Goal: Information Seeking & Learning: Learn about a topic

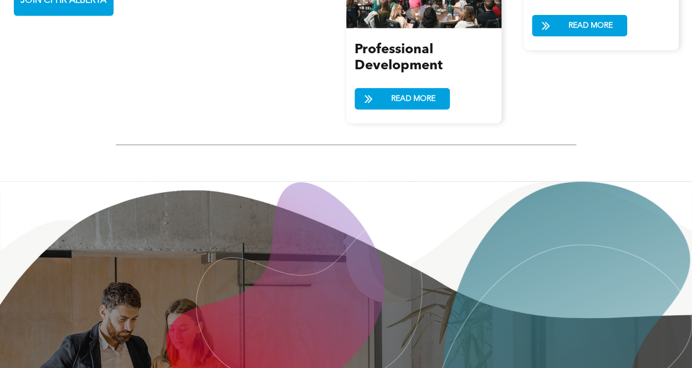
scroll to position [1459, 0]
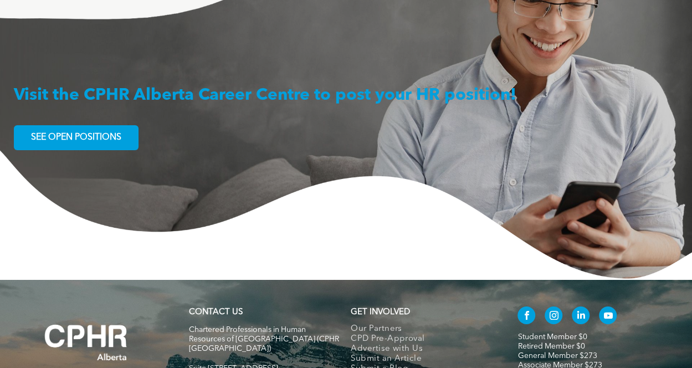
scroll to position [1698, 0]
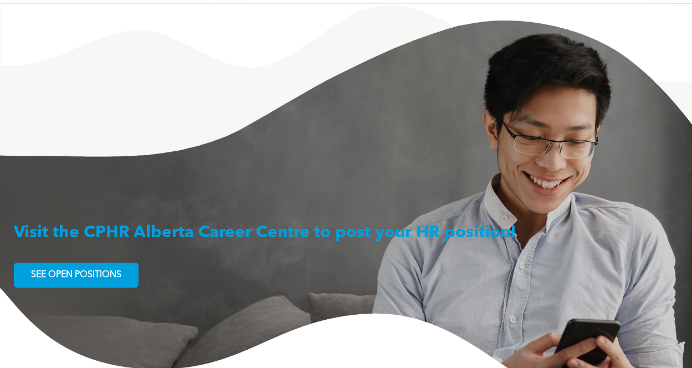
click at [45, 264] on span "SEE OPEN POSITIONS" at bounding box center [76, 275] width 98 height 22
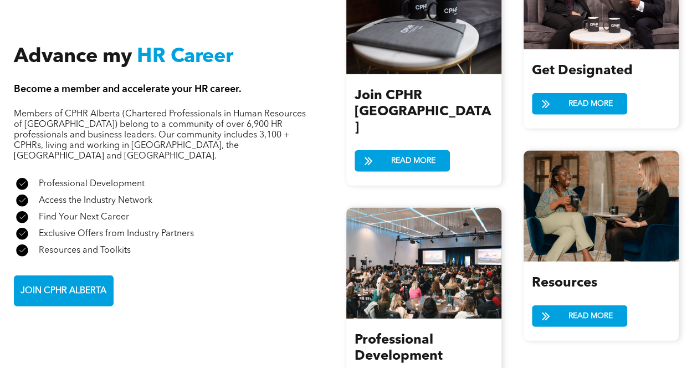
scroll to position [1329, 0]
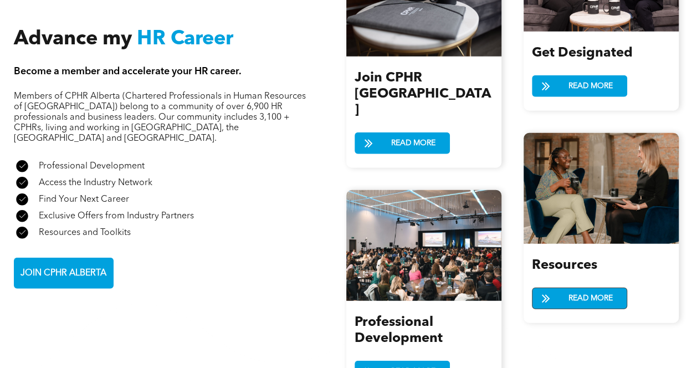
click at [565, 288] on span "READ MORE" at bounding box center [590, 298] width 52 height 20
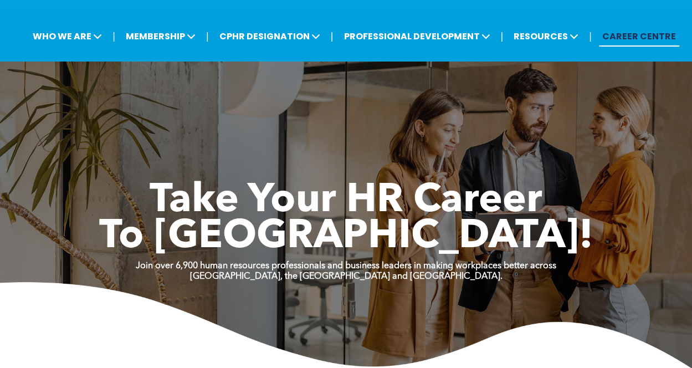
scroll to position [0, 0]
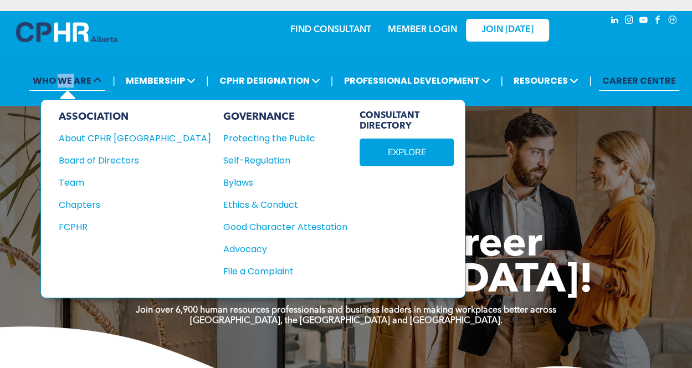
drag, startPoint x: 75, startPoint y: 84, endPoint x: 60, endPoint y: 82, distance: 15.0
click at [60, 82] on span "WHO WE ARE" at bounding box center [67, 80] width 76 height 20
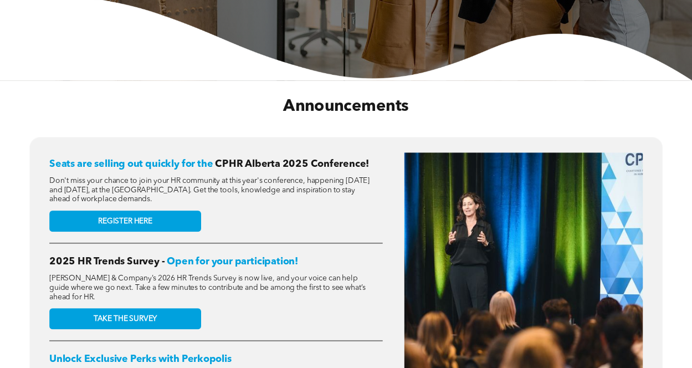
scroll to position [388, 0]
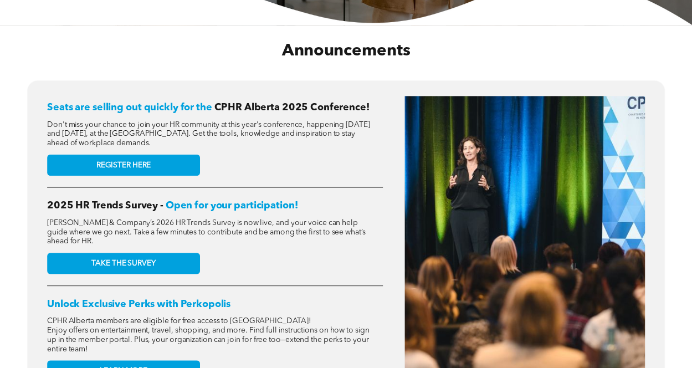
click at [635, 64] on div "Announcements" at bounding box center [346, 51] width 638 height 27
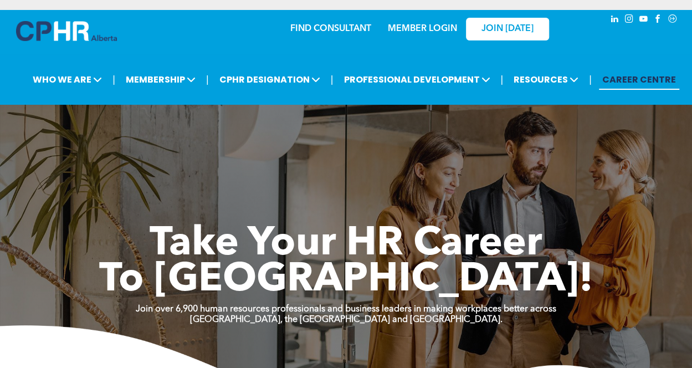
scroll to position [0, 0]
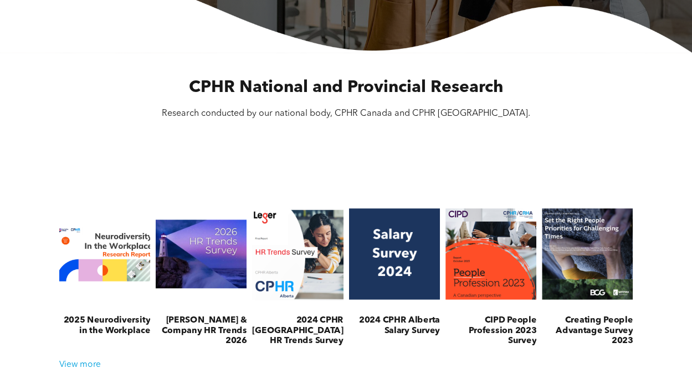
scroll to position [388, 0]
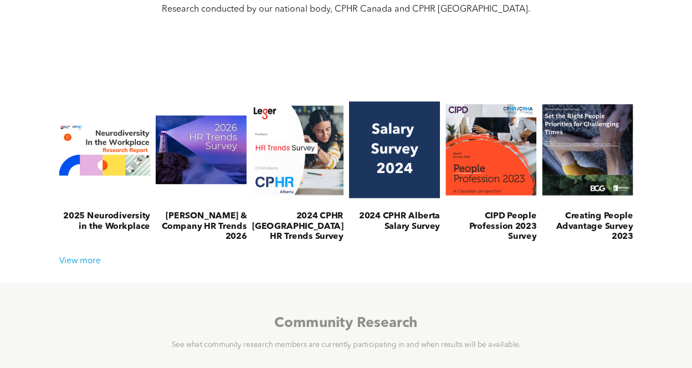
drag, startPoint x: 392, startPoint y: 223, endPoint x: 408, endPoint y: 226, distance: 15.9
click at [408, 226] on h3 "2024 CPHR Alberta Salary Survey" at bounding box center [393, 221] width 91 height 20
click at [406, 212] on h3 "2024 CPHR Alberta Salary Survey" at bounding box center [393, 221] width 91 height 20
drag, startPoint x: 406, startPoint y: 212, endPoint x: 408, endPoint y: 218, distance: 5.8
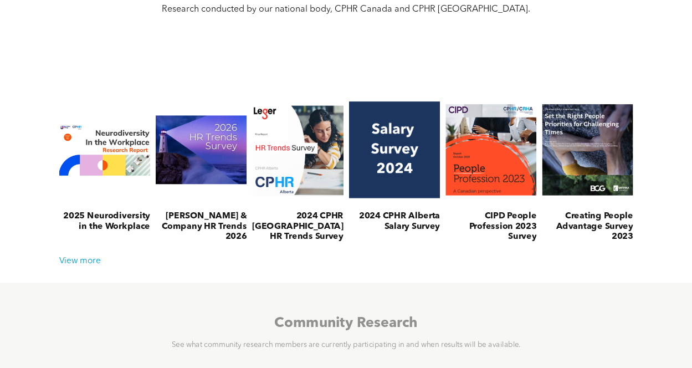
click at [406, 213] on h3 "2024 CPHR Alberta Salary Survey" at bounding box center [393, 221] width 91 height 20
drag, startPoint x: 405, startPoint y: 222, endPoint x: 399, endPoint y: 193, distance: 29.4
click at [399, 214] on h3 "2024 CPHR Alberta Salary Survey" at bounding box center [393, 221] width 91 height 20
click at [391, 159] on link at bounding box center [393, 150] width 96 height 114
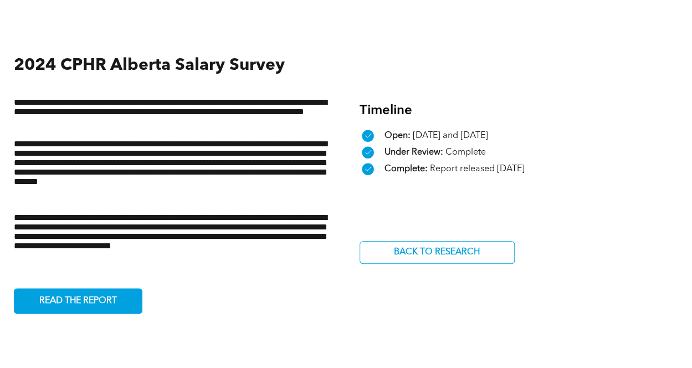
scroll to position [332, 0]
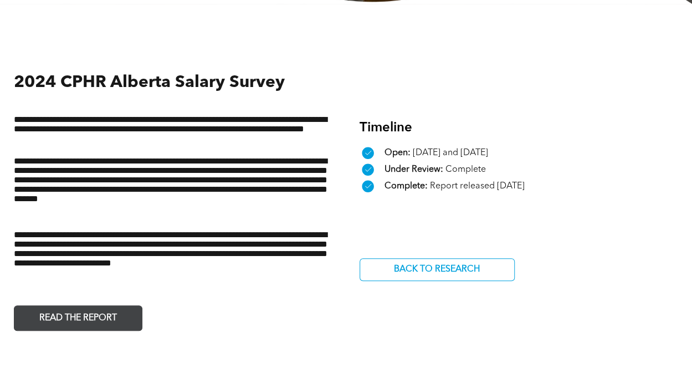
click at [111, 318] on span "READ THE REPORT" at bounding box center [77, 318] width 85 height 22
